Goal: Learn about a topic: Learn about a topic

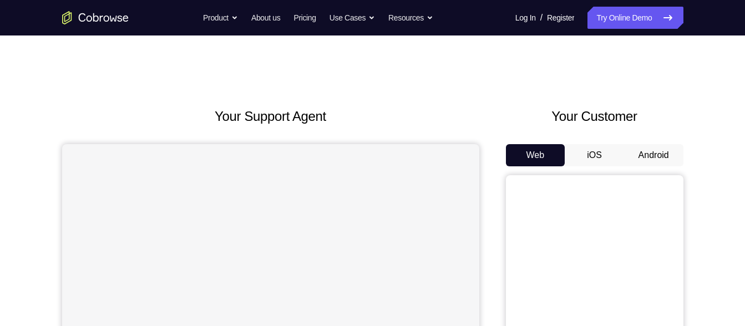
click at [603, 151] on button "iOS" at bounding box center [594, 155] width 59 height 22
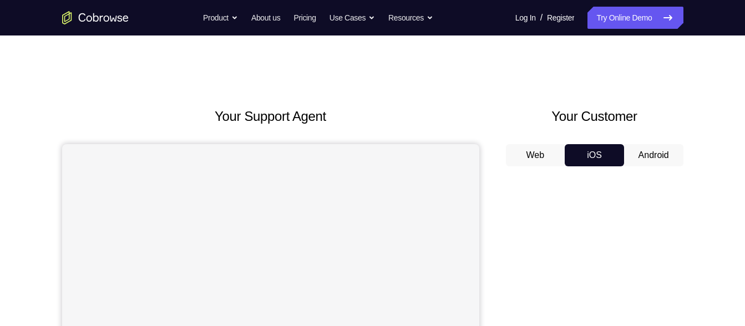
click at [645, 144] on button "Android" at bounding box center [653, 155] width 59 height 22
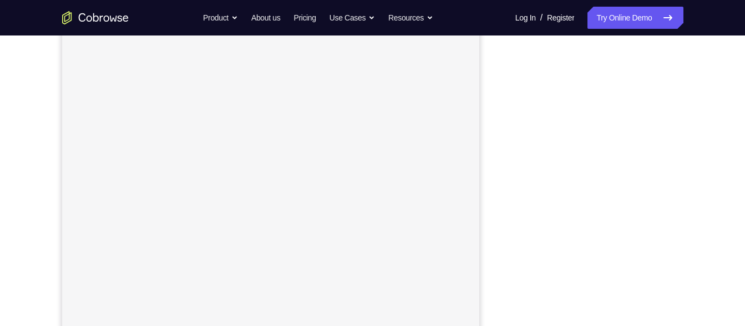
scroll to position [172, 0]
